Goal: Navigation & Orientation: Find specific page/section

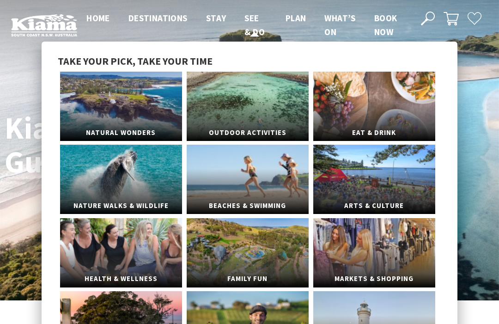
click at [254, 26] on span "See & Do" at bounding box center [254, 24] width 20 height 25
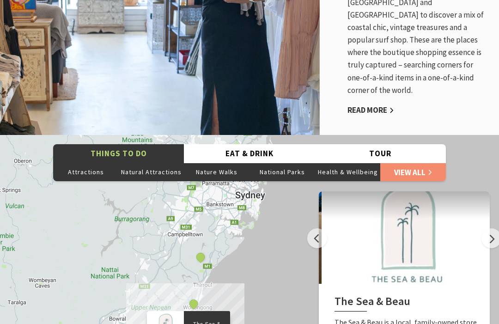
scroll to position [1840, 0]
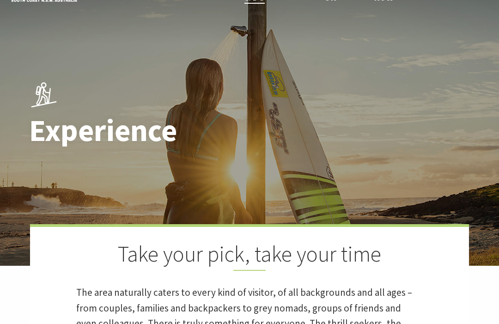
scroll to position [0, 0]
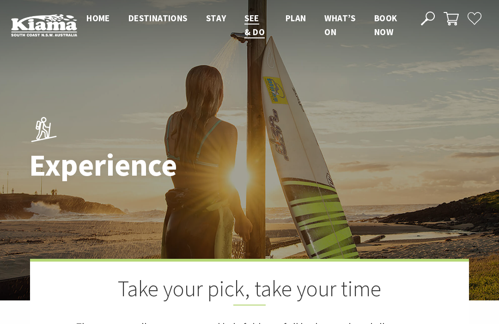
click at [100, 20] on span "Home" at bounding box center [98, 17] width 24 height 11
